Goal: Book appointment/travel/reservation

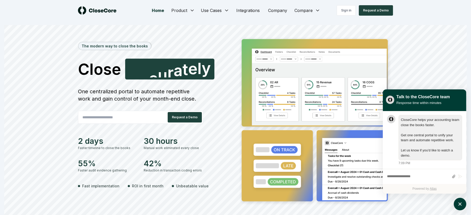
click at [247, 10] on link "Integrations" at bounding box center [248, 10] width 32 height 10
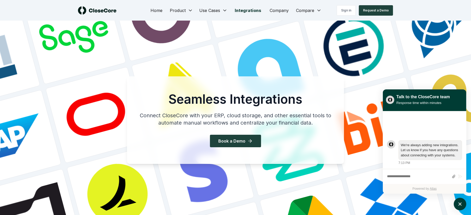
click at [460, 203] on icon "atlas-launcher" at bounding box center [460, 204] width 6 height 6
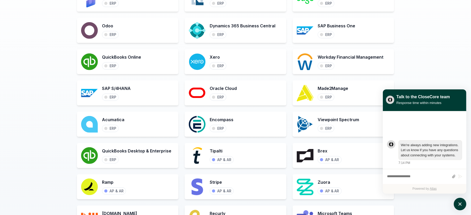
scroll to position [272, 0]
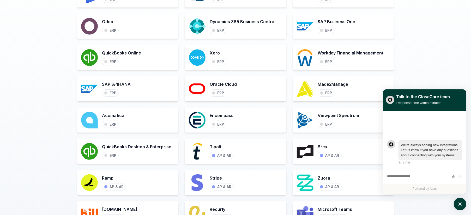
click at [126, 148] on h3 "QuickBooks Desktop & Enterprise" at bounding box center [136, 147] width 69 height 6
click at [119, 149] on h3 "QuickBooks Desktop & Enterprise" at bounding box center [136, 147] width 69 height 6
click at [461, 205] on icon "atlas-launcher" at bounding box center [459, 204] width 3 height 3
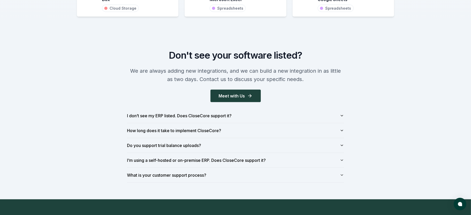
scroll to position [576, 0]
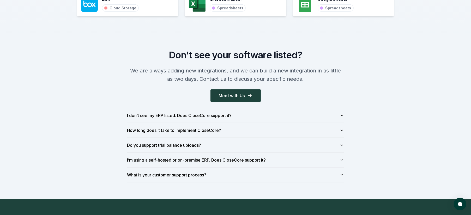
click at [178, 132] on button "How long does it take to implement CloseCore?" at bounding box center [235, 130] width 217 height 15
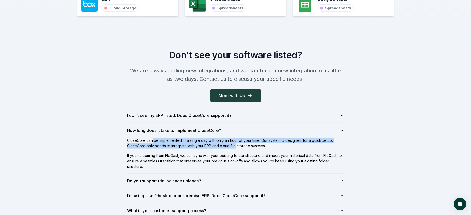
drag, startPoint x: 152, startPoint y: 141, endPoint x: 235, endPoint y: 145, distance: 83.0
click at [235, 145] on p "CloseCore can be implemented in a single day with only an hour of your time. Ou…" at bounding box center [235, 143] width 217 height 11
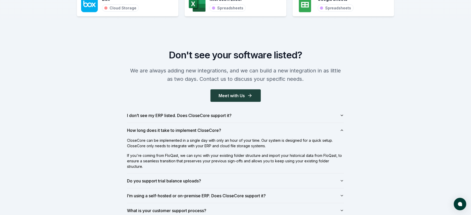
click at [139, 156] on p "If you're coming from FloQast, we can sync with your existing folder structure …" at bounding box center [235, 161] width 217 height 16
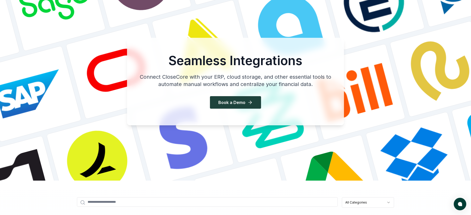
scroll to position [0, 0]
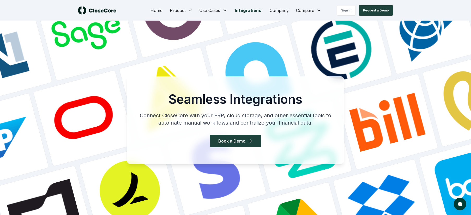
click at [315, 11] on div "Sign in Request a Demo" at bounding box center [353, 10] width 79 height 10
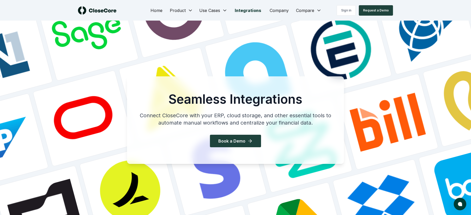
click at [317, 9] on div "Sign in Request a Demo" at bounding box center [353, 10] width 79 height 10
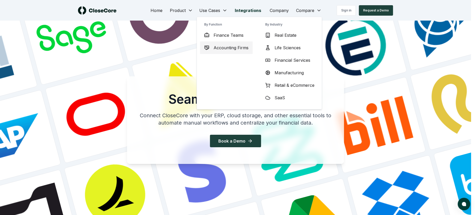
click at [230, 48] on span "Accounting Firms" at bounding box center [231, 48] width 35 height 6
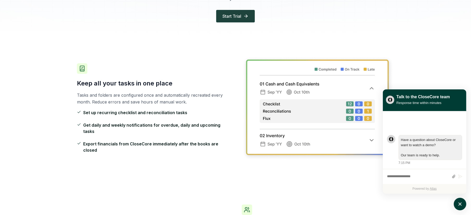
scroll to position [105, 0]
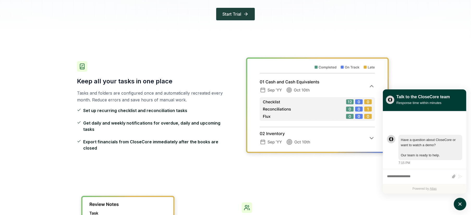
click at [458, 205] on icon "atlas-launcher" at bounding box center [460, 204] width 6 height 6
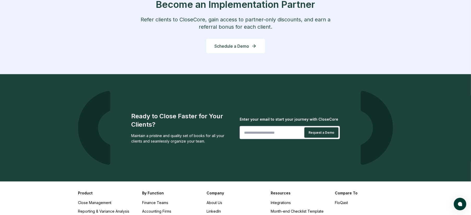
scroll to position [834, 0]
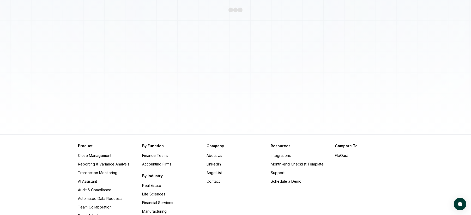
scroll to position [137, 0]
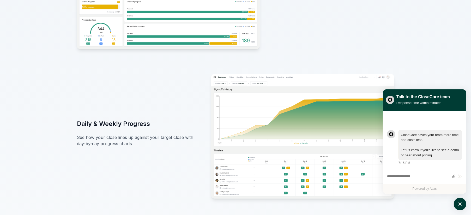
scroll to position [381, 0]
